Goal: Information Seeking & Learning: Learn about a topic

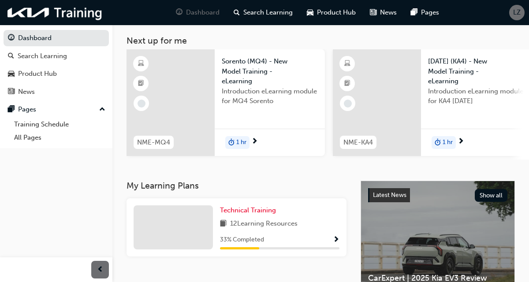
scroll to position [44, 0]
click at [322, 234] on div "Technical Training 12 Learning Resources 33 % Completed" at bounding box center [279, 227] width 119 height 44
click at [336, 243] on span "Show Progress" at bounding box center [336, 240] width 7 height 8
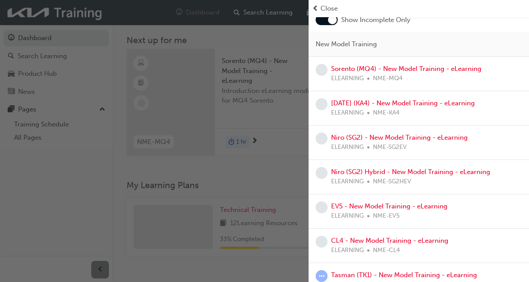
scroll to position [87, 0]
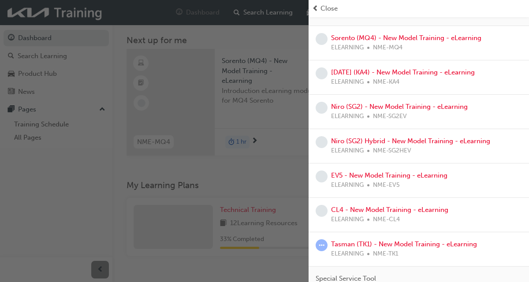
click at [409, 253] on div "ELEARNING NME-TK1" at bounding box center [404, 254] width 146 height 10
click at [361, 242] on link "Tasman (TK1) - New Model Training - eLearning" at bounding box center [404, 244] width 146 height 8
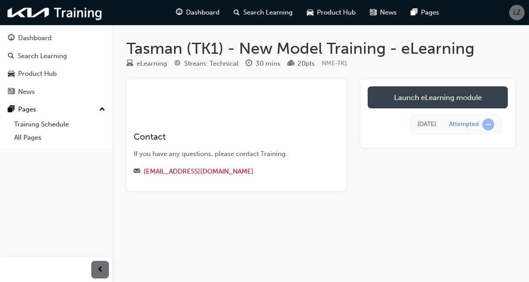
click at [485, 97] on link "Launch eLearning module" at bounding box center [437, 97] width 140 height 22
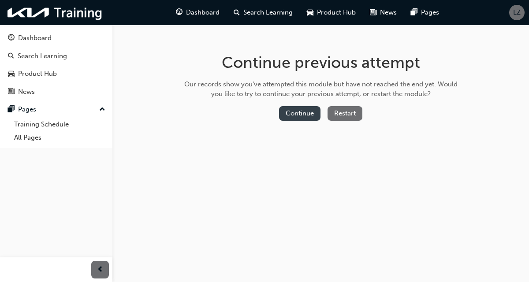
click at [297, 113] on button "Continue" at bounding box center [299, 113] width 41 height 15
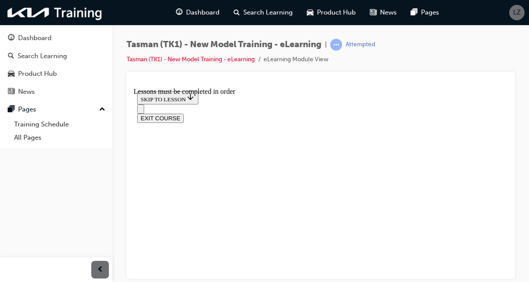
scroll to position [2230, 0]
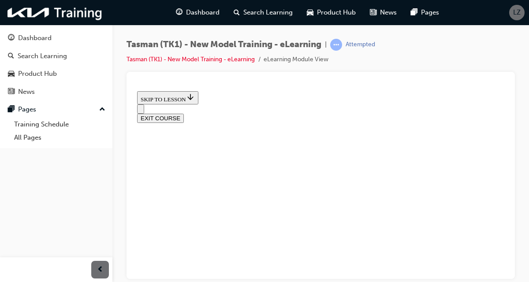
radio input "true"
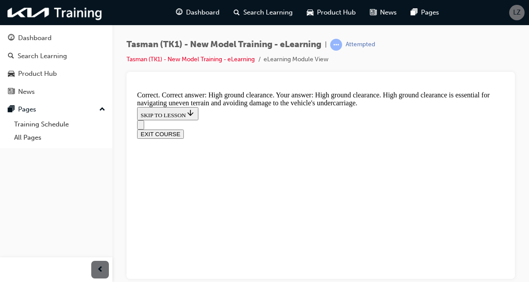
scroll to position [310, 0]
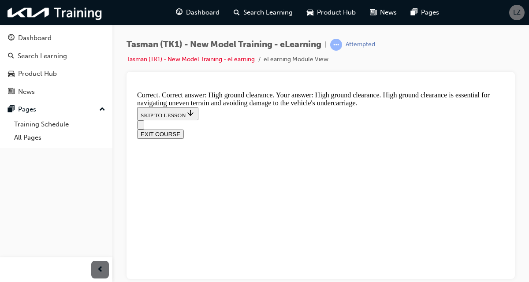
radio input "true"
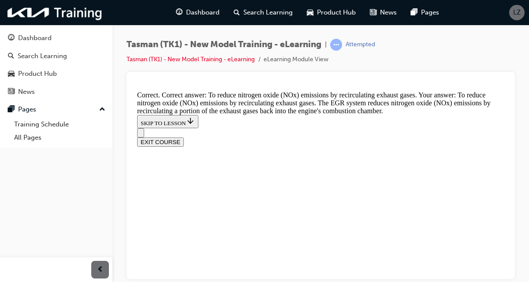
scroll to position [363, 0]
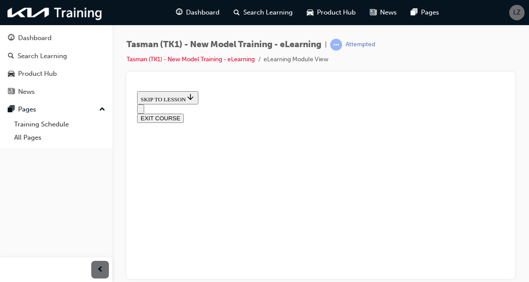
scroll to position [119, 0]
radio input "true"
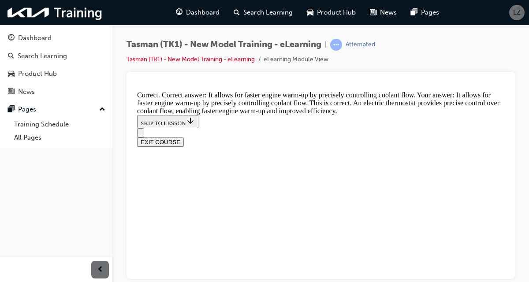
scroll to position [363, 0]
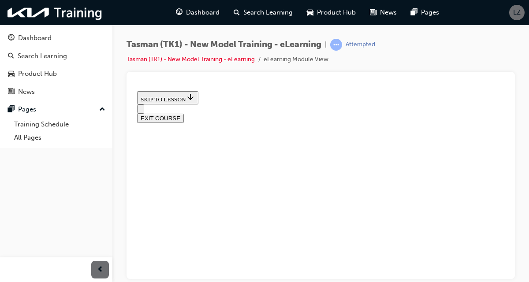
scroll to position [132, 0]
radio input "true"
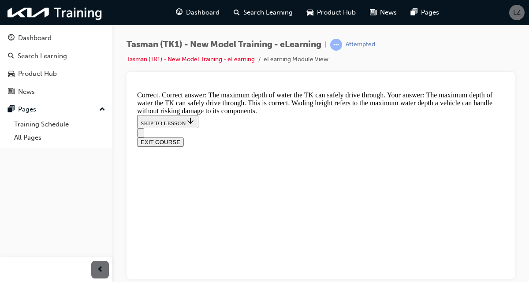
scroll to position [331, 0]
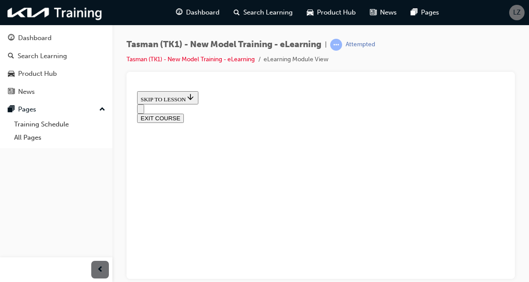
scroll to position [156, 0]
radio input "true"
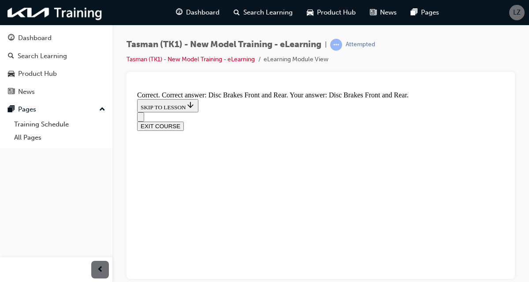
scroll to position [272, 0]
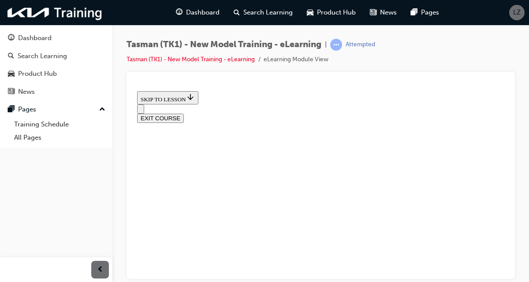
scroll to position [155, 0]
radio input "true"
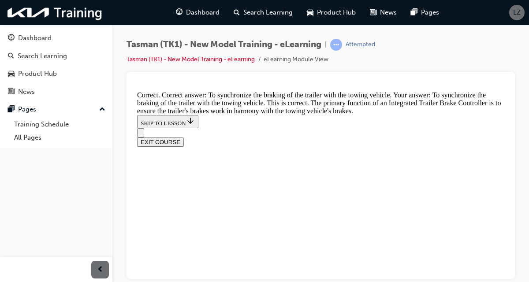
scroll to position [363, 0]
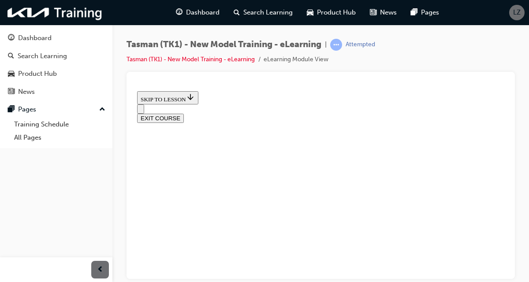
scroll to position [112, 0]
checkbox input "true"
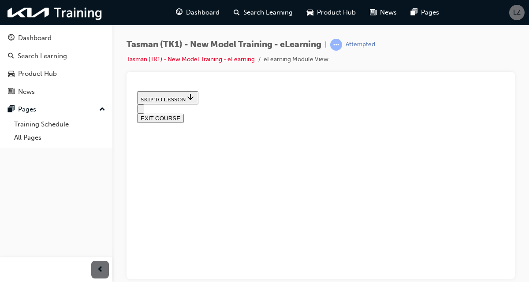
checkbox input "true"
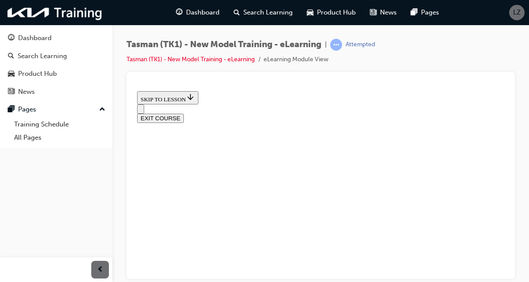
checkbox input "true"
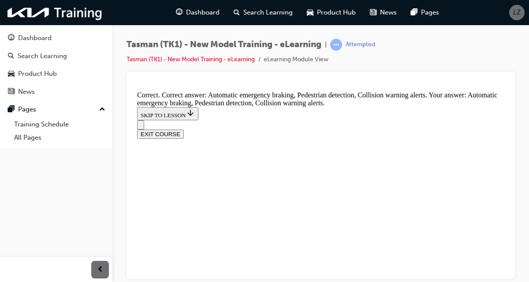
scroll to position [285, 0]
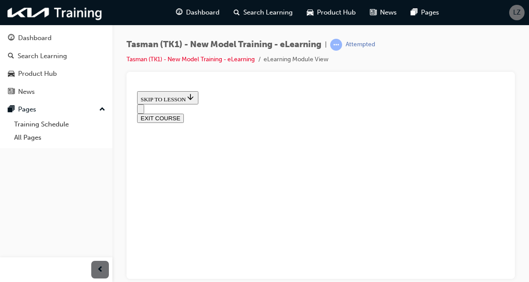
scroll to position [138, 0]
radio input "true"
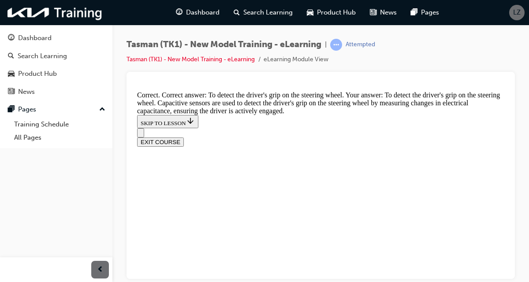
scroll to position [320, 0]
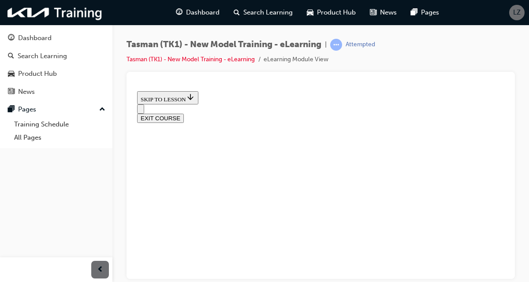
scroll to position [164, 0]
radio input "true"
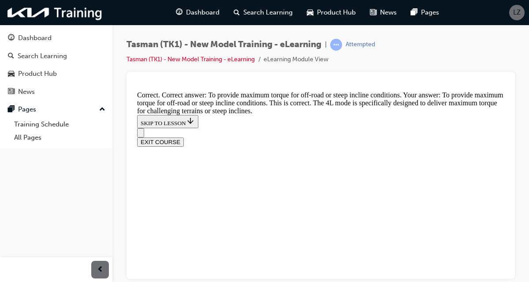
scroll to position [341, 0]
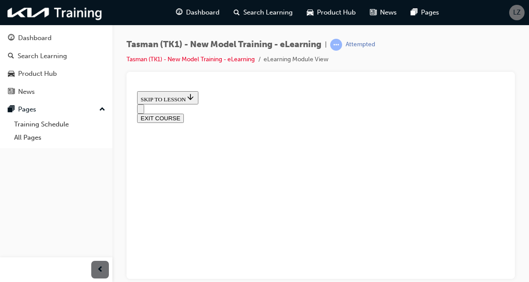
scroll to position [252, 0]
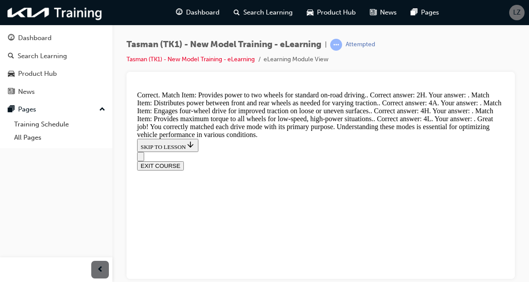
scroll to position [498, 0]
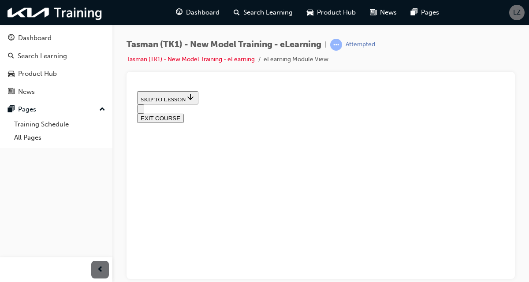
scroll to position [206, 0]
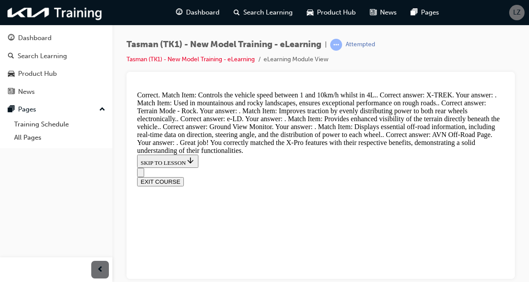
scroll to position [713, 0]
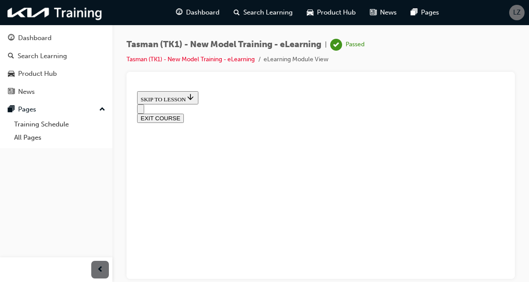
scroll to position [261, 0]
click at [184, 113] on button "EXIT COURSE" at bounding box center [160, 117] width 47 height 9
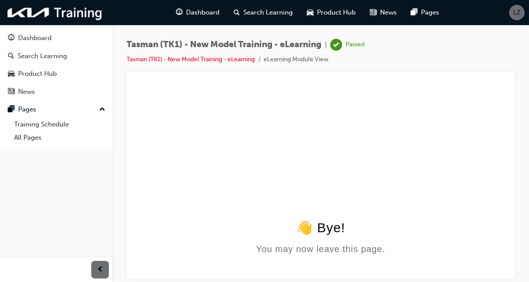
scroll to position [0, 0]
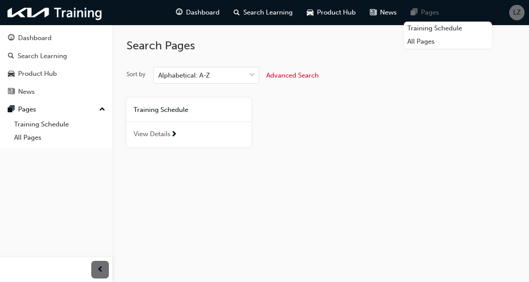
click at [472, 149] on div "Training Schedule View Details" at bounding box center [320, 126] width 395 height 56
click at [429, 164] on div "Search Pages Sort by Alphabetical: A-Z Advanced Search Training Schedule View D…" at bounding box center [320, 104] width 416 height 158
click at [169, 140] on div "View Details" at bounding box center [188, 135] width 125 height 26
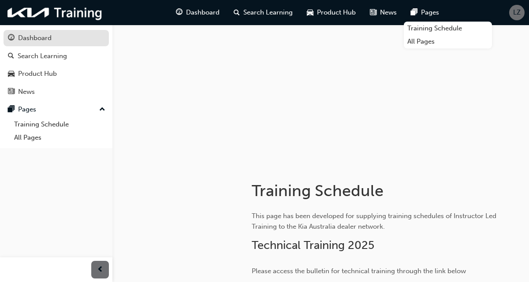
click at [65, 39] on div "Dashboard" at bounding box center [56, 38] width 96 height 11
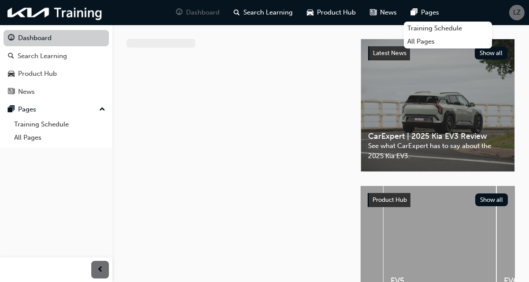
scroll to position [0, 90]
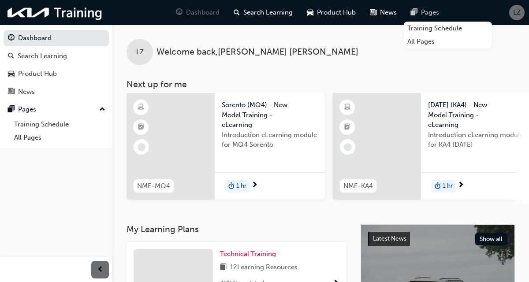
click at [431, 14] on span "Pages" at bounding box center [430, 12] width 18 height 10
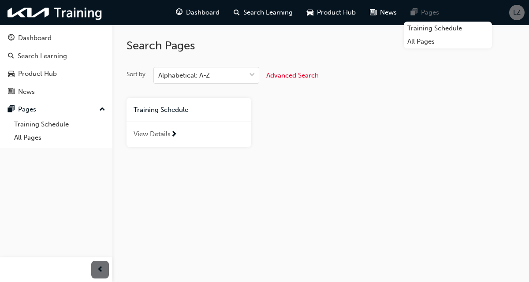
click at [434, 75] on div "Sort by Alphabetical: A-Z Advanced Search" at bounding box center [320, 75] width 388 height 17
click at [451, 93] on div "Sort by Alphabetical: A-Z Advanced Search Training Schedule View Details" at bounding box center [320, 110] width 388 height 87
click at [456, 90] on div "Sort by Alphabetical: A-Z Advanced Search Training Schedule View Details" at bounding box center [320, 110] width 388 height 87
click at [428, 43] on link "All Pages" at bounding box center [448, 42] width 88 height 14
click at [417, 42] on link "All Pages" at bounding box center [448, 42] width 88 height 14
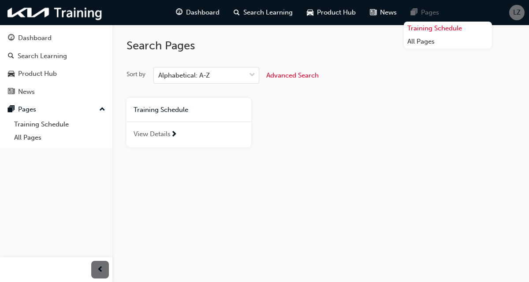
click at [433, 27] on link "Training Schedule" at bounding box center [448, 29] width 88 height 14
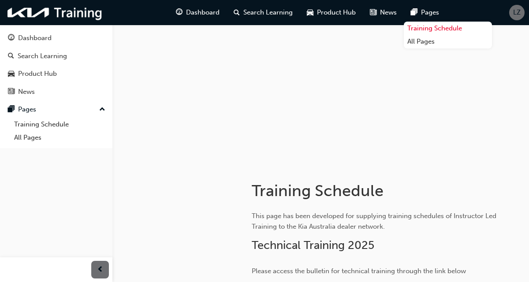
click at [456, 33] on link "Training Schedule" at bounding box center [448, 29] width 88 height 14
click at [460, 32] on link "Training Schedule" at bounding box center [448, 29] width 88 height 14
click at [462, 33] on link "Training Schedule" at bounding box center [448, 29] width 88 height 14
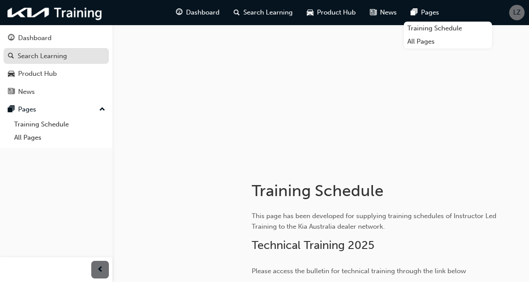
click at [77, 56] on div "Search Learning" at bounding box center [56, 56] width 96 height 11
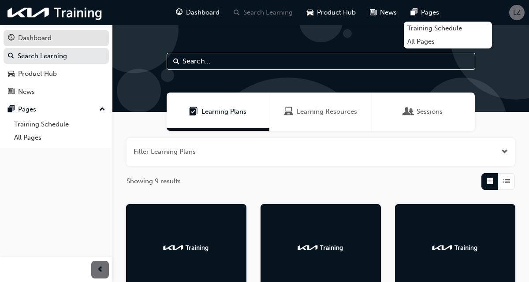
click at [73, 40] on div "Dashboard" at bounding box center [56, 38] width 96 height 11
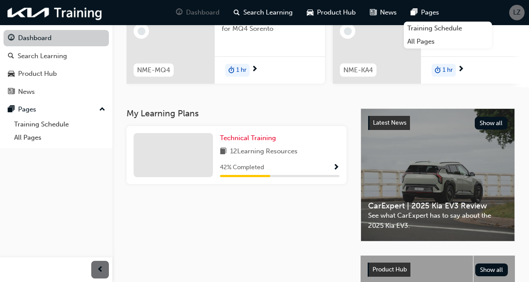
scroll to position [120, 0]
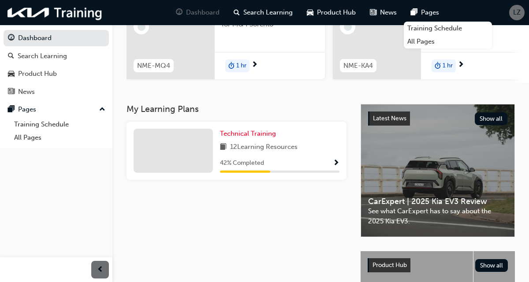
click at [318, 156] on div "Technical Training 12 Learning Resources 42 % Completed" at bounding box center [279, 151] width 119 height 44
click at [306, 163] on div "42 % Completed" at bounding box center [279, 163] width 119 height 11
click at [263, 152] on span "12 Learning Resources" at bounding box center [263, 147] width 67 height 11
click at [246, 137] on span "Technical Training" at bounding box center [248, 134] width 56 height 8
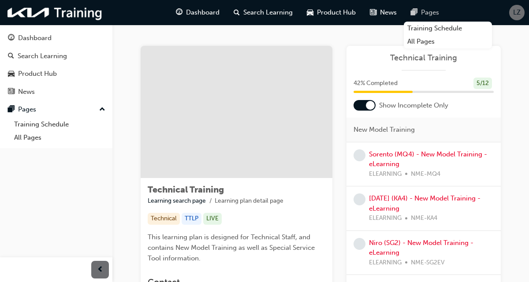
click at [425, 13] on span "Pages" at bounding box center [430, 12] width 18 height 10
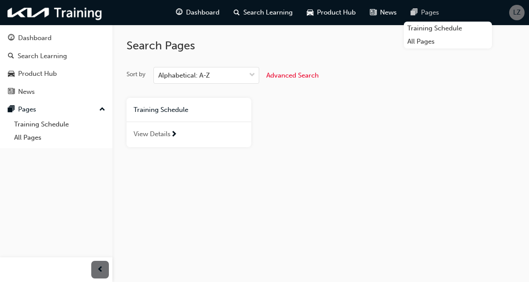
click at [428, 19] on div "Pages" at bounding box center [425, 13] width 42 height 18
click at [433, 11] on span "Pages" at bounding box center [430, 12] width 18 height 10
click at [481, 28] on link "Training Schedule" at bounding box center [448, 29] width 88 height 14
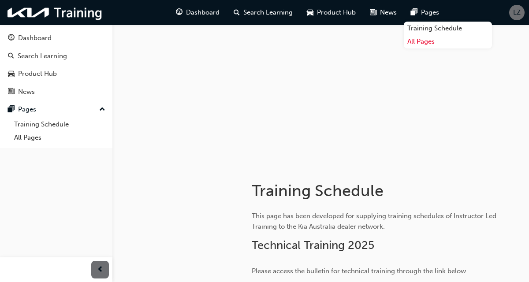
click at [466, 45] on link "All Pages" at bounding box center [448, 42] width 88 height 14
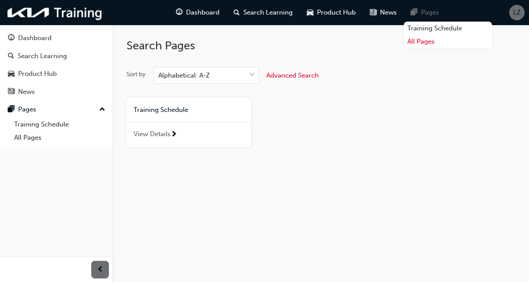
click at [463, 47] on link "All Pages" at bounding box center [448, 42] width 88 height 14
click at [458, 64] on div "Search Pages Sort by Alphabetical: A-Z Advanced Search Training Schedule View D…" at bounding box center [320, 90] width 388 height 130
click at [454, 69] on div "Sort by Alphabetical: A-Z Advanced Search" at bounding box center [320, 75] width 388 height 17
click at [453, 64] on div "Search Pages Sort by Alphabetical: A-Z Advanced Search Training Schedule View D…" at bounding box center [320, 90] width 388 height 130
click at [455, 66] on div "Search Pages Sort by Alphabetical: A-Z Advanced Search Training Schedule View D…" at bounding box center [320, 90] width 388 height 130
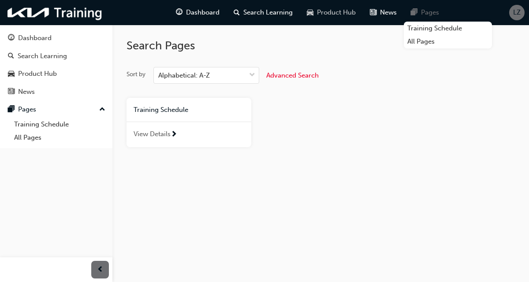
click at [333, 12] on span "Product Hub" at bounding box center [336, 12] width 39 height 10
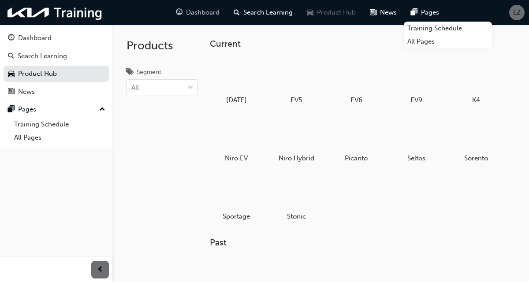
click at [216, 11] on span "Dashboard" at bounding box center [202, 12] width 33 height 10
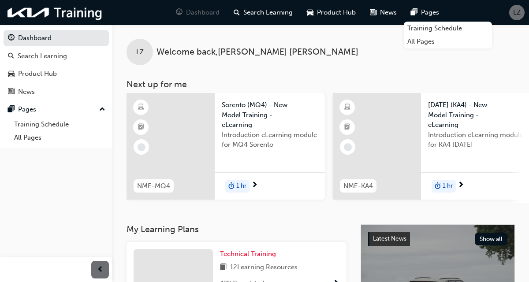
click at [513, 42] on div "LZ Welcome back , Luke Zhou" at bounding box center [320, 45] width 416 height 41
click at [514, 42] on div "LZ Welcome back , Luke Zhou" at bounding box center [320, 45] width 416 height 41
click at [513, 42] on div "LZ Welcome back , Luke Zhou" at bounding box center [320, 45] width 416 height 41
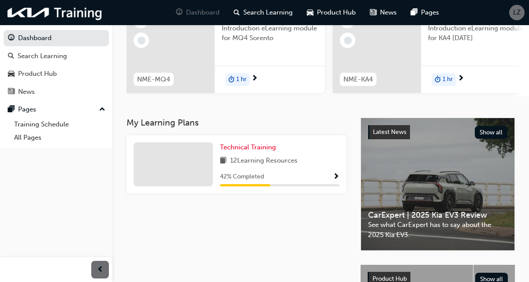
scroll to position [107, 0]
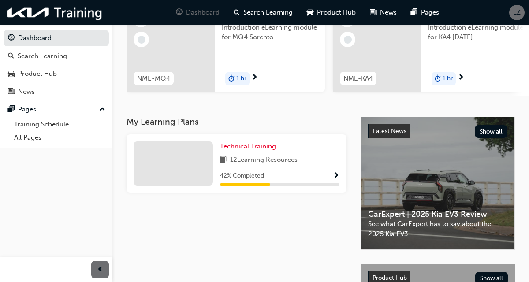
click at [259, 150] on span "Technical Training" at bounding box center [248, 146] width 56 height 8
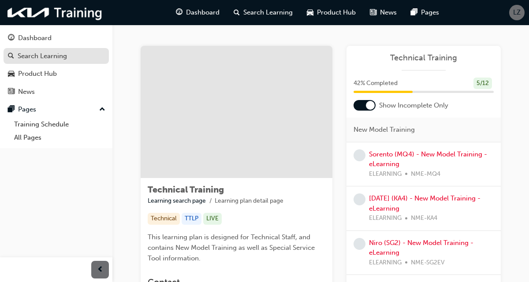
click at [67, 56] on div "Search Learning" at bounding box center [56, 56] width 96 height 11
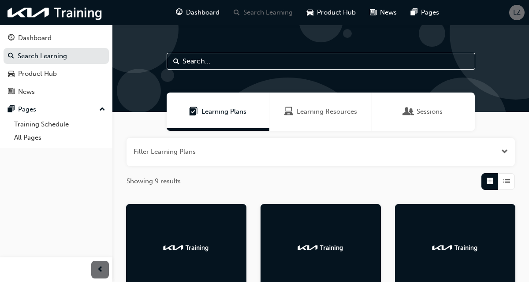
click at [333, 116] on div "Learning Resources" at bounding box center [320, 112] width 103 height 38
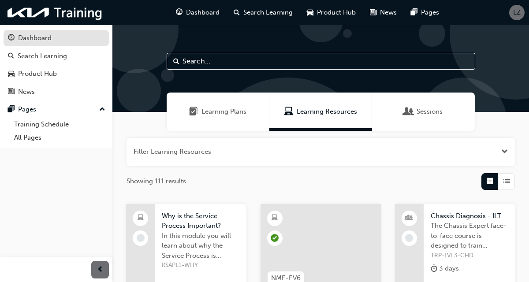
click at [48, 34] on div "Dashboard" at bounding box center [34, 38] width 33 height 10
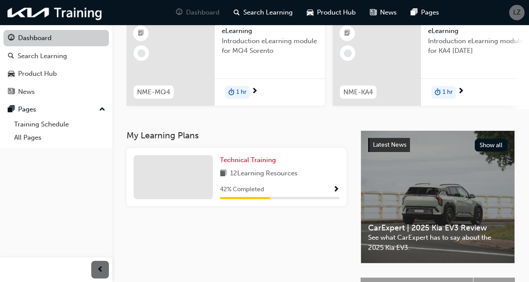
scroll to position [106, 0]
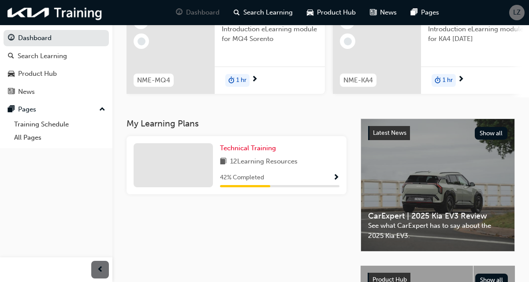
click at [333, 181] on span "Show Progress" at bounding box center [336, 178] width 7 height 8
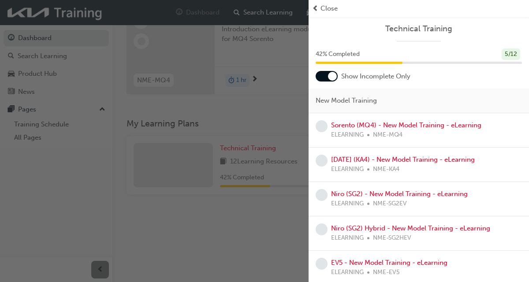
click at [330, 76] on div at bounding box center [332, 76] width 9 height 9
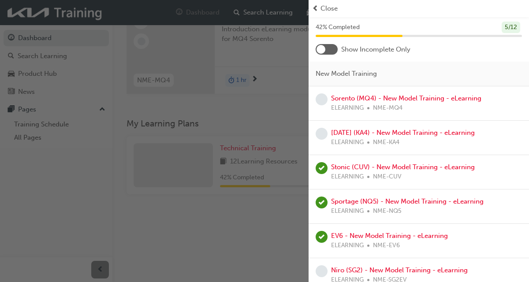
scroll to position [0, 0]
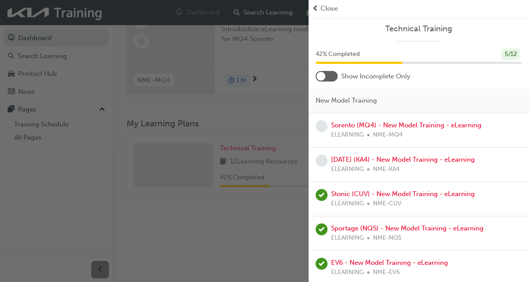
click at [326, 76] on div at bounding box center [326, 76] width 22 height 11
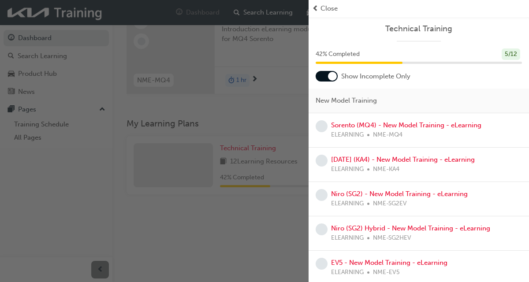
click at [255, 236] on div "button" at bounding box center [154, 141] width 308 height 282
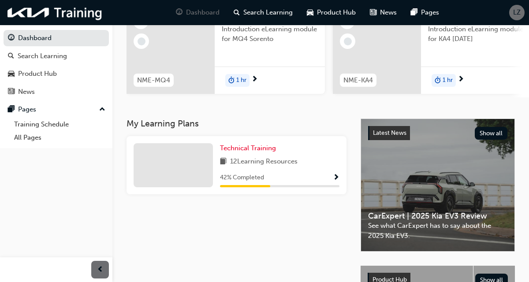
click at [333, 181] on button "button" at bounding box center [336, 177] width 7 height 11
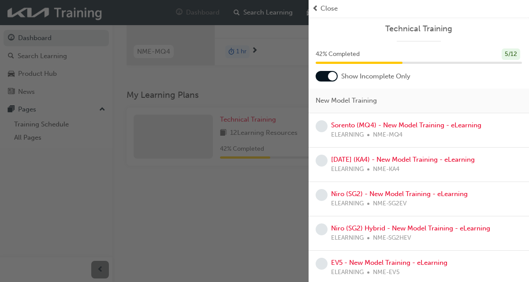
click at [271, 242] on div "button" at bounding box center [154, 141] width 308 height 282
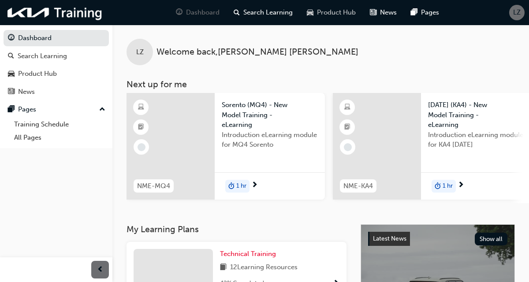
click at [330, 14] on span "Product Hub" at bounding box center [336, 12] width 39 height 10
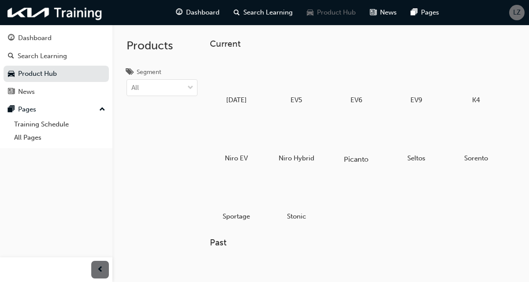
click at [361, 135] on div at bounding box center [355, 133] width 49 height 35
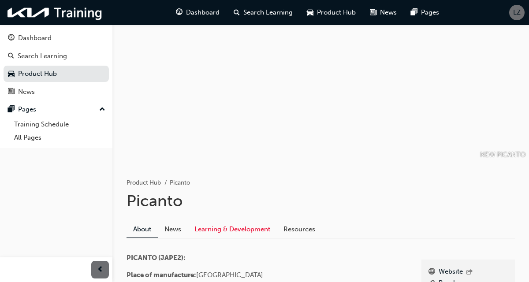
click at [226, 233] on link "Learning & Development" at bounding box center [232, 229] width 89 height 17
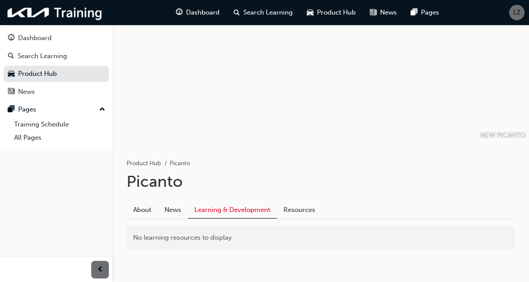
scroll to position [37, 0]
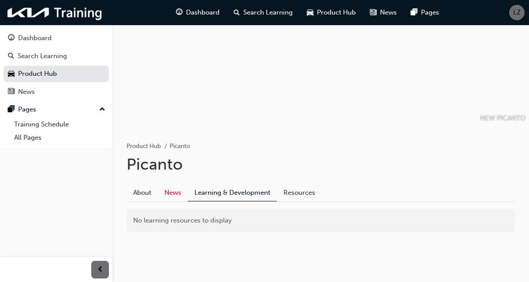
click at [174, 193] on link "News" at bounding box center [173, 193] width 30 height 17
click at [305, 191] on link "Resources" at bounding box center [299, 193] width 45 height 17
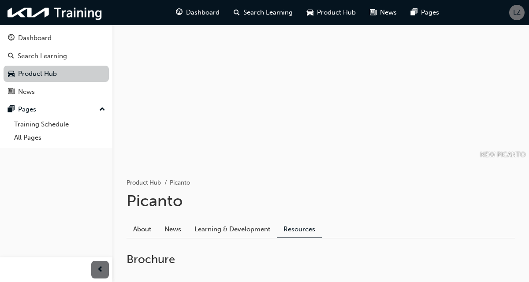
click at [34, 78] on link "Product Hub" at bounding box center [56, 74] width 105 height 16
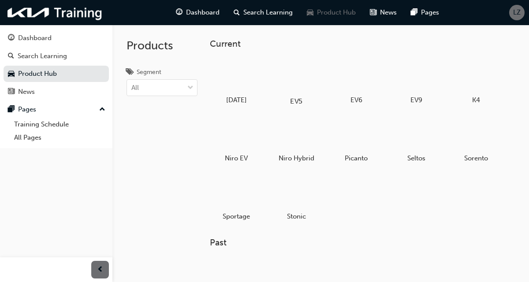
click at [301, 85] on div at bounding box center [295, 75] width 49 height 35
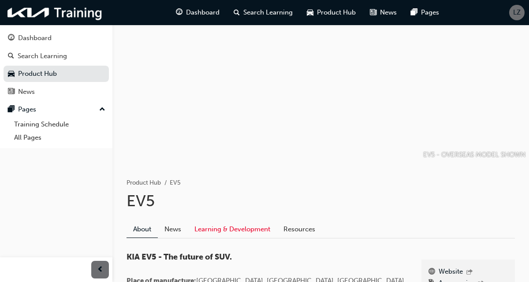
click at [215, 222] on link "Learning & Development" at bounding box center [232, 229] width 89 height 17
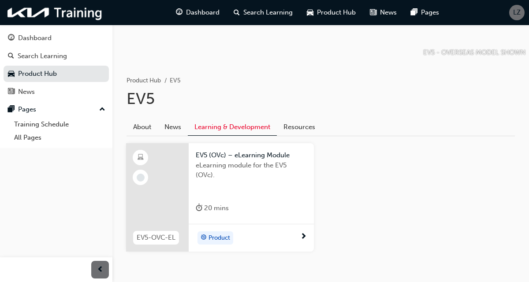
scroll to position [103, 0]
click at [303, 127] on link "Resources" at bounding box center [299, 127] width 45 height 17
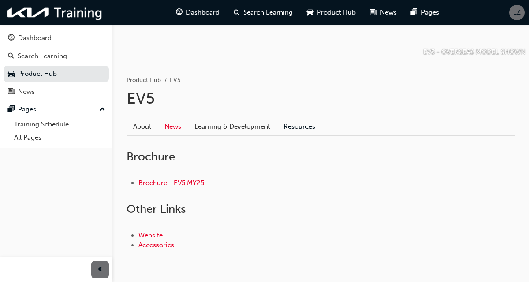
click at [178, 129] on link "News" at bounding box center [173, 127] width 30 height 17
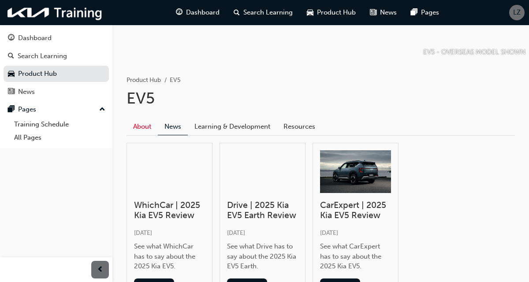
click at [138, 119] on link "About" at bounding box center [141, 127] width 31 height 17
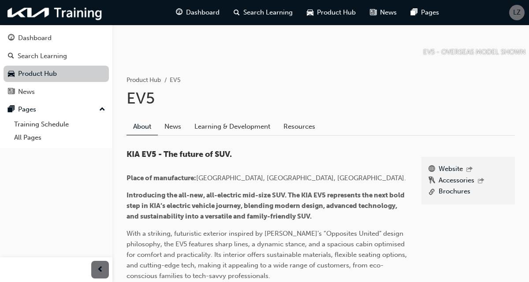
click at [30, 69] on link "Product Hub" at bounding box center [56, 74] width 105 height 16
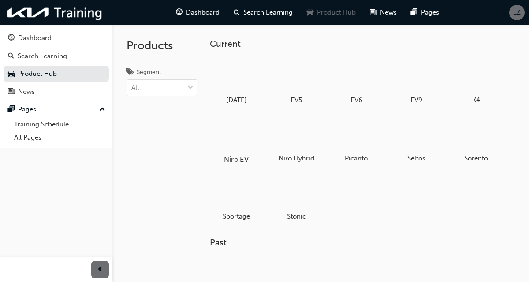
click at [235, 142] on div at bounding box center [235, 133] width 49 height 35
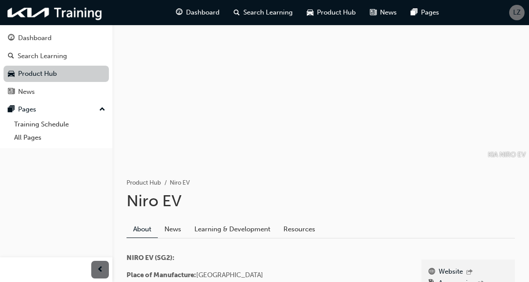
click at [32, 74] on link "Product Hub" at bounding box center [56, 74] width 105 height 16
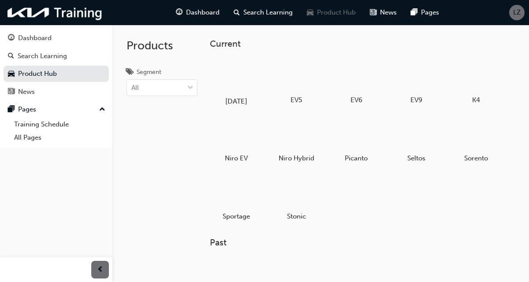
click at [238, 84] on div at bounding box center [235, 75] width 49 height 35
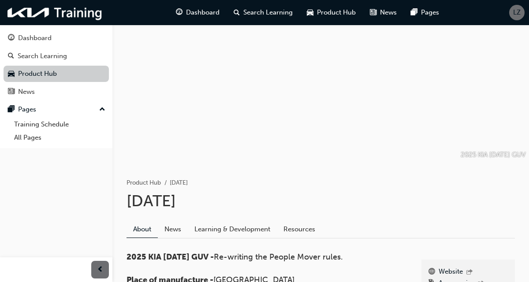
click at [40, 73] on link "Product Hub" at bounding box center [56, 74] width 105 height 16
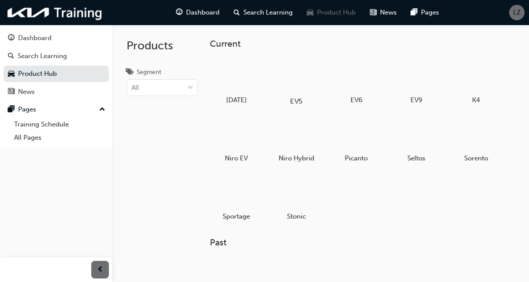
click at [310, 90] on div at bounding box center [295, 75] width 49 height 35
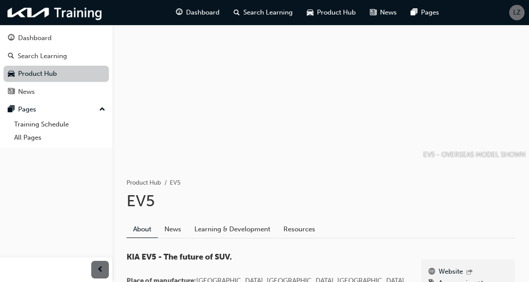
click at [39, 78] on link "Product Hub" at bounding box center [56, 74] width 105 height 16
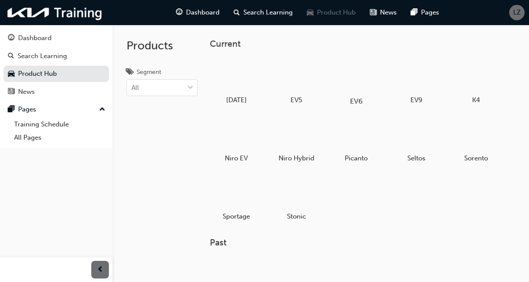
click at [359, 77] on div at bounding box center [355, 75] width 49 height 35
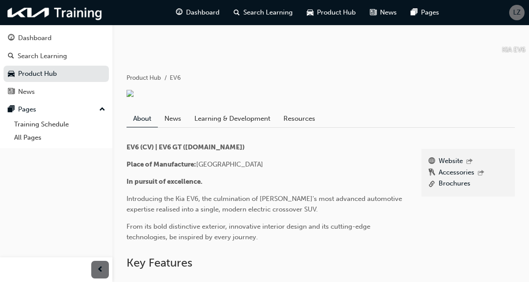
scroll to position [107, 0]
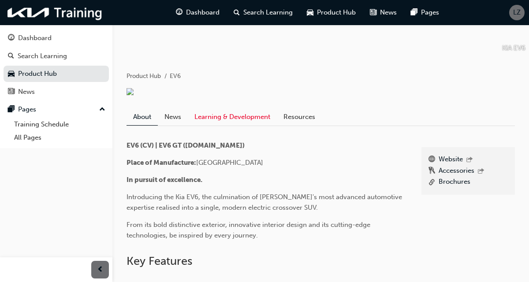
click at [215, 126] on link "Learning & Development" at bounding box center [232, 117] width 89 height 17
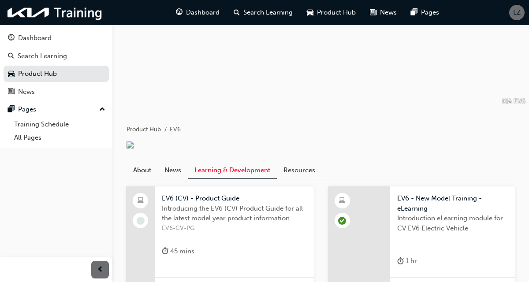
scroll to position [52, 0]
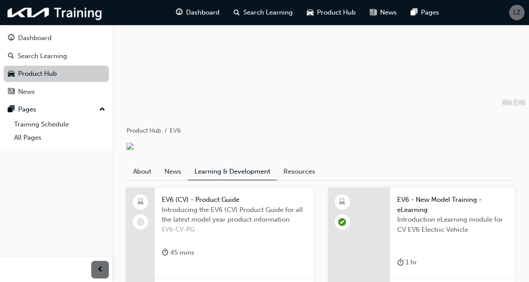
click at [30, 74] on link "Product Hub" at bounding box center [56, 74] width 105 height 16
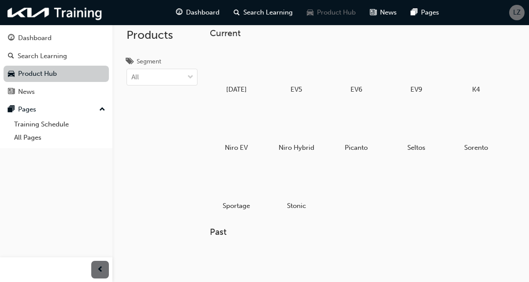
scroll to position [12, 0]
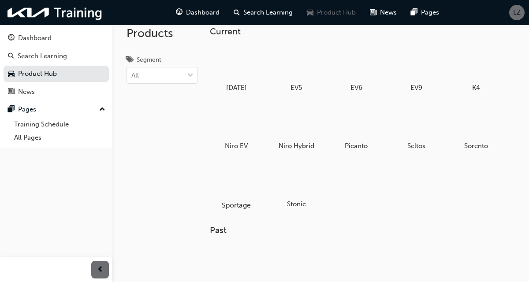
click at [235, 191] on div at bounding box center [235, 179] width 49 height 35
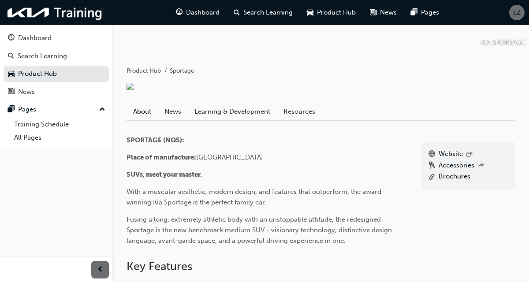
scroll to position [111, 0]
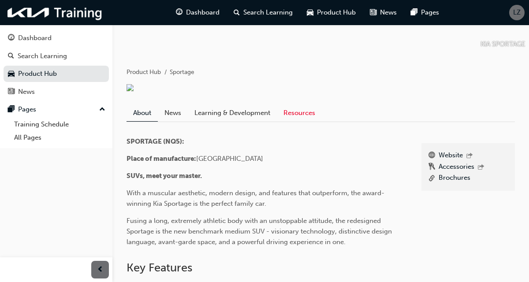
click at [306, 122] on link "Resources" at bounding box center [299, 113] width 45 height 17
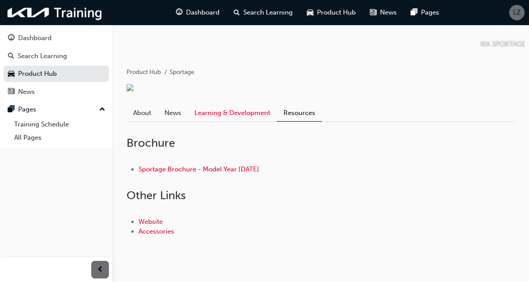
click at [244, 122] on link "Learning & Development" at bounding box center [232, 113] width 89 height 17
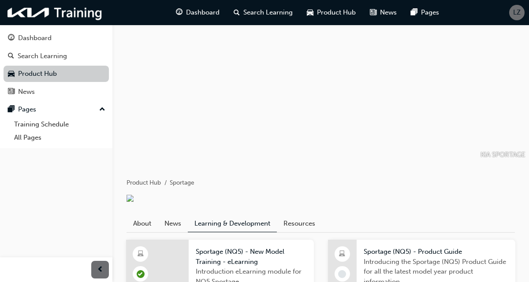
click at [29, 77] on link "Product Hub" at bounding box center [56, 74] width 105 height 16
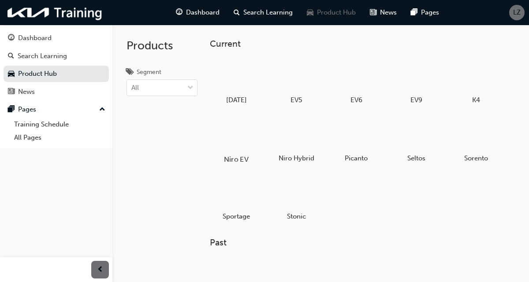
click at [234, 141] on div at bounding box center [235, 133] width 49 height 35
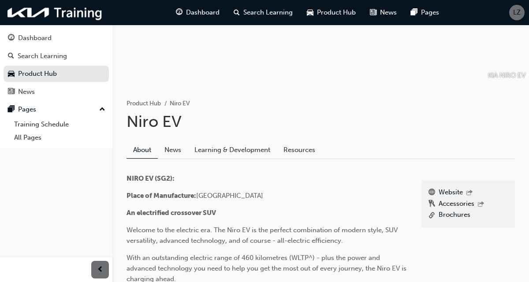
scroll to position [82, 0]
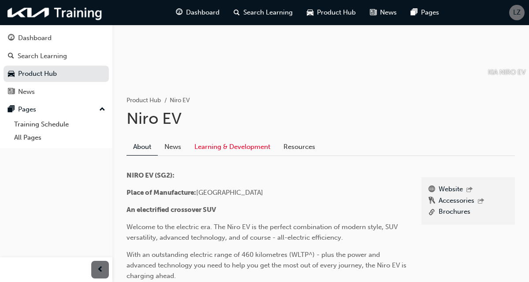
click at [217, 144] on link "Learning & Development" at bounding box center [232, 147] width 89 height 17
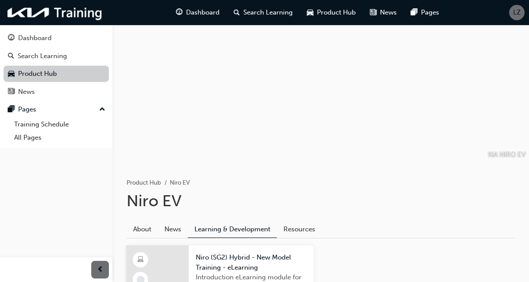
click at [39, 73] on link "Product Hub" at bounding box center [56, 74] width 105 height 16
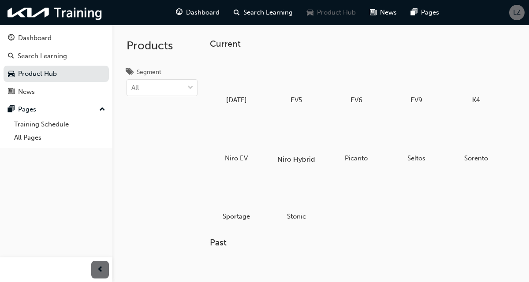
click at [298, 143] on div at bounding box center [295, 133] width 49 height 35
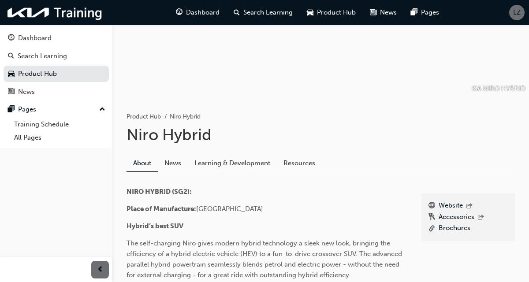
scroll to position [66, 0]
click at [213, 164] on link "Learning & Development" at bounding box center [232, 163] width 89 height 17
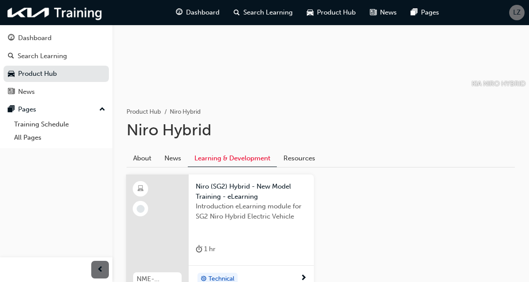
scroll to position [70, 0]
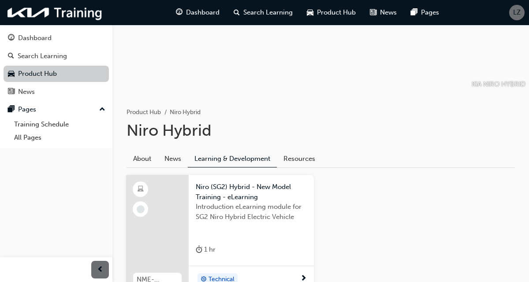
click at [30, 74] on link "Product Hub" at bounding box center [56, 74] width 105 height 16
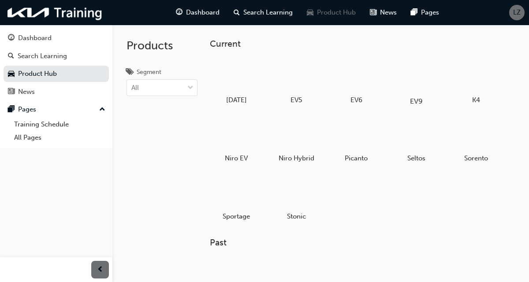
click at [417, 76] on div at bounding box center [415, 75] width 49 height 35
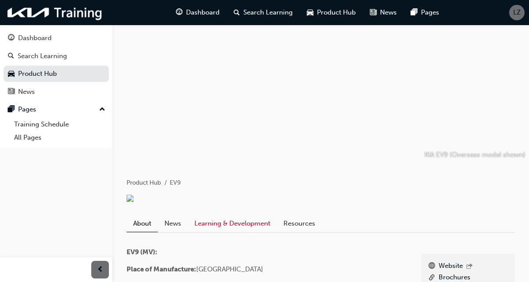
click at [218, 226] on link "Learning & Development" at bounding box center [232, 223] width 89 height 17
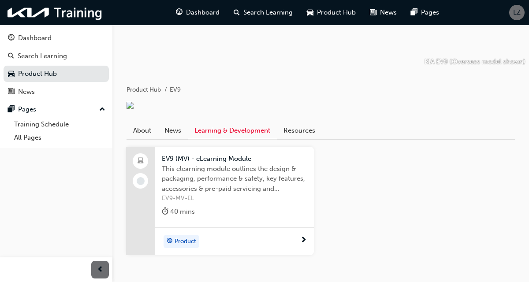
scroll to position [93, 0]
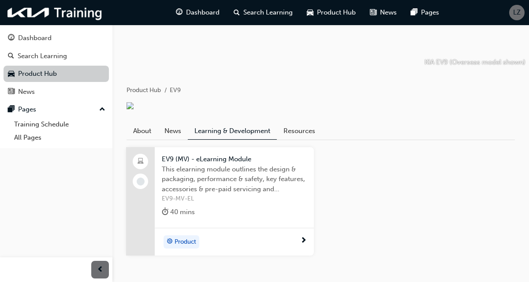
click at [27, 69] on link "Product Hub" at bounding box center [56, 74] width 105 height 16
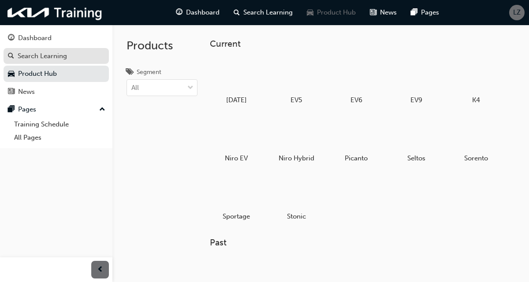
click at [27, 55] on div "Search Learning" at bounding box center [42, 56] width 49 height 10
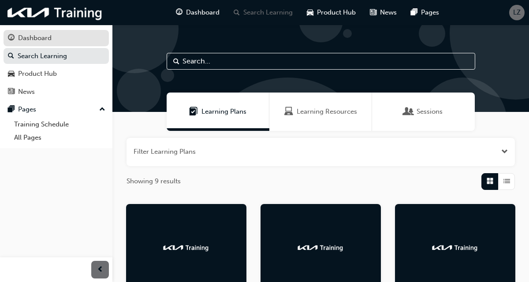
click at [26, 40] on div "Dashboard" at bounding box center [34, 38] width 33 height 10
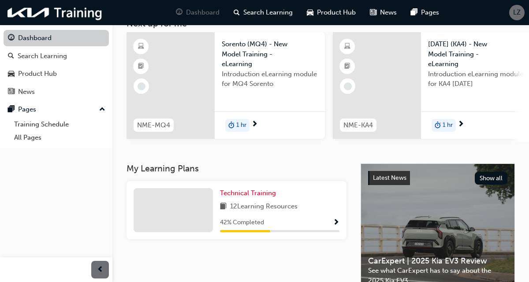
scroll to position [62, 0]
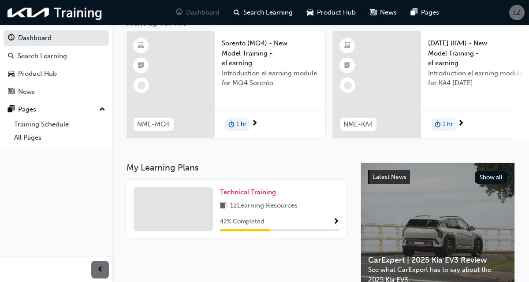
click at [334, 220] on span "Show Progress" at bounding box center [336, 222] width 7 height 8
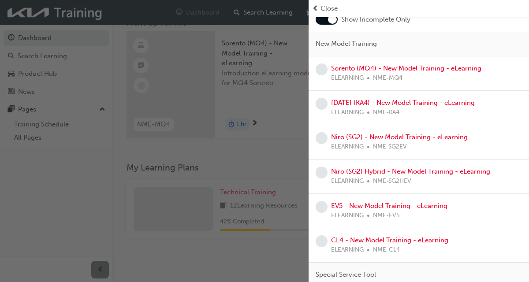
scroll to position [0, 0]
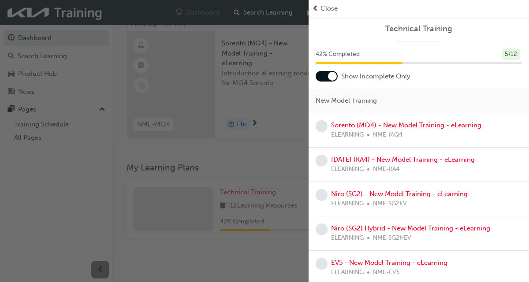
click at [274, 165] on div "button" at bounding box center [154, 141] width 308 height 282
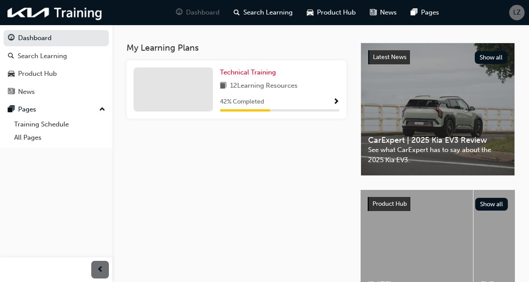
scroll to position [202, 0]
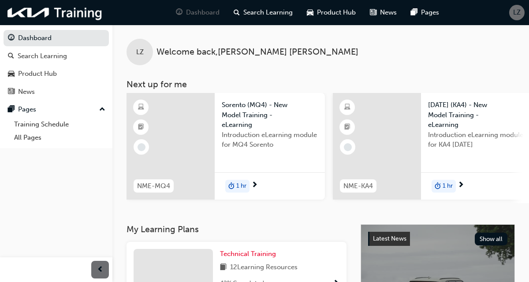
scroll to position [202, 0]
